Goal: Find specific page/section: Find specific page/section

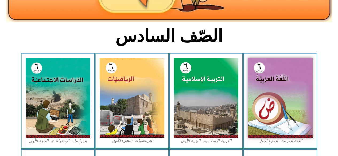
scroll to position [113, 0]
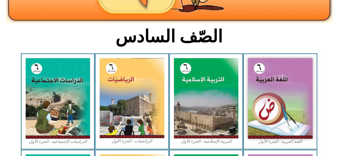
click at [273, 116] on img at bounding box center [280, 98] width 65 height 81
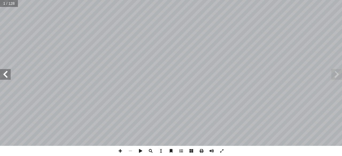
click at [8, 75] on span at bounding box center [5, 74] width 11 height 11
click at [5, 75] on span at bounding box center [5, 74] width 11 height 11
click at [6, 75] on span at bounding box center [5, 74] width 11 height 11
click at [7, 75] on span at bounding box center [5, 74] width 11 height 11
click at [6, 75] on span at bounding box center [5, 74] width 11 height 11
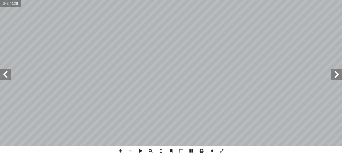
click at [5, 73] on span at bounding box center [5, 74] width 11 height 11
click at [8, 73] on span at bounding box center [5, 74] width 11 height 11
click at [9, 74] on span at bounding box center [5, 74] width 11 height 11
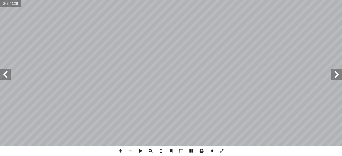
click at [9, 74] on span at bounding box center [5, 74] width 11 height 11
click at [10, 72] on span at bounding box center [5, 74] width 11 height 11
click at [8, 73] on span at bounding box center [5, 74] width 11 height 11
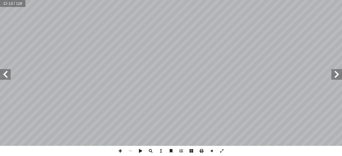
click at [4, 76] on span at bounding box center [5, 74] width 11 height 11
